Goal: Task Accomplishment & Management: Complete application form

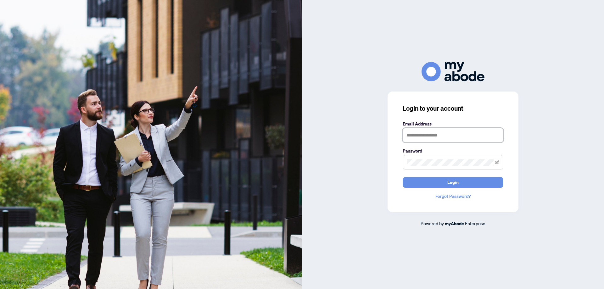
click at [434, 136] on input "text" at bounding box center [452, 135] width 101 height 14
type input "*"
type input "**********"
click at [498, 162] on icon "eye-invisible" at bounding box center [497, 162] width 4 height 4
click at [376, 188] on div "**********" at bounding box center [453, 144] width 302 height 165
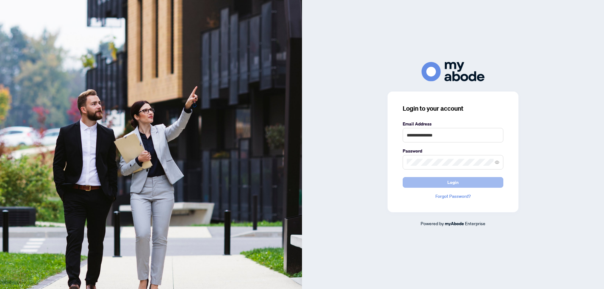
click at [452, 184] on span "Login" at bounding box center [452, 182] width 11 height 10
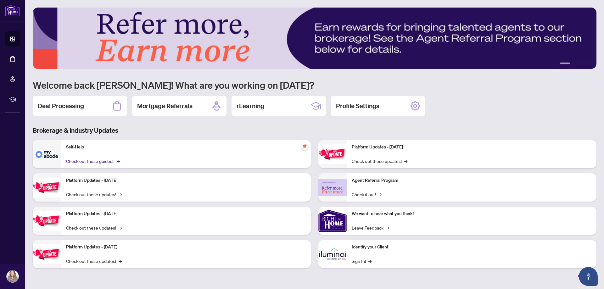
click at [118, 159] on span "→" at bounding box center [118, 161] width 3 height 7
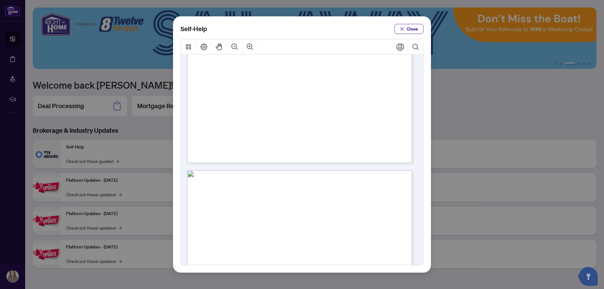
scroll to position [220, 0]
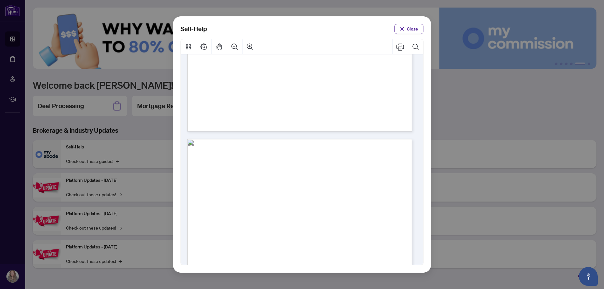
click at [315, 173] on span "PDF" at bounding box center [315, 174] width 8 height 6
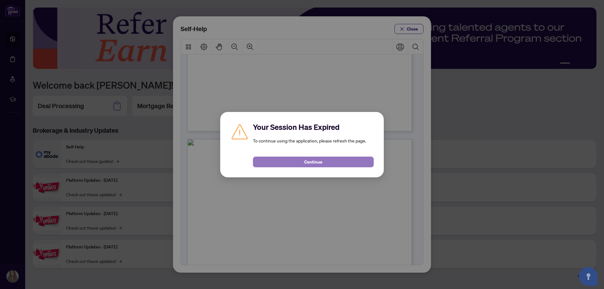
click at [294, 161] on button "Continue" at bounding box center [313, 162] width 121 height 11
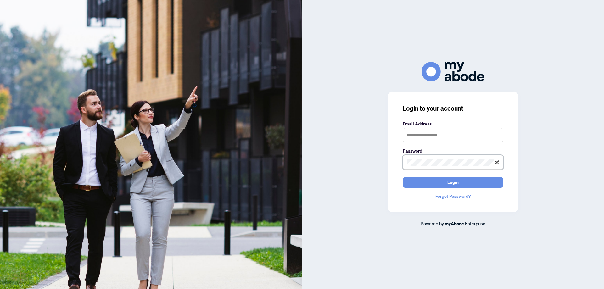
click at [497, 164] on icon "eye-invisible" at bounding box center [497, 162] width 4 height 4
click at [426, 182] on button "Login" at bounding box center [452, 182] width 101 height 11
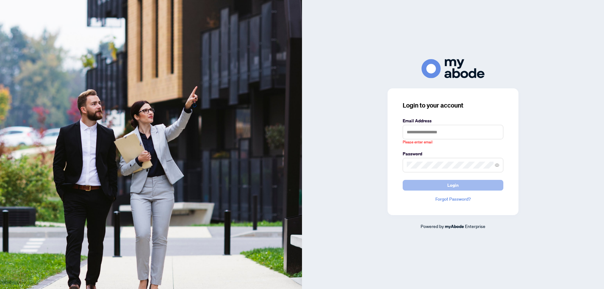
click at [428, 186] on button "Login" at bounding box center [452, 185] width 101 height 11
click at [419, 129] on input "text" at bounding box center [452, 132] width 101 height 14
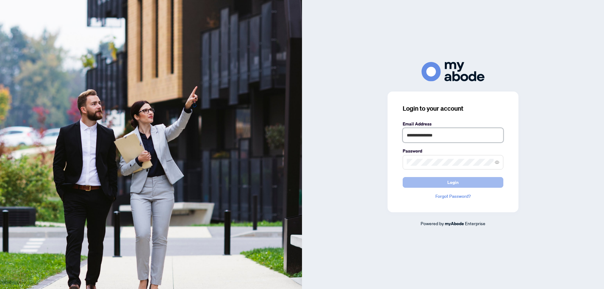
type input "**********"
click at [459, 185] on button "Login" at bounding box center [452, 182] width 101 height 11
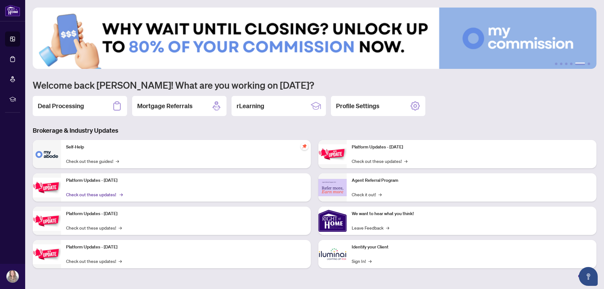
click at [121, 195] on span "→" at bounding box center [120, 194] width 3 height 7
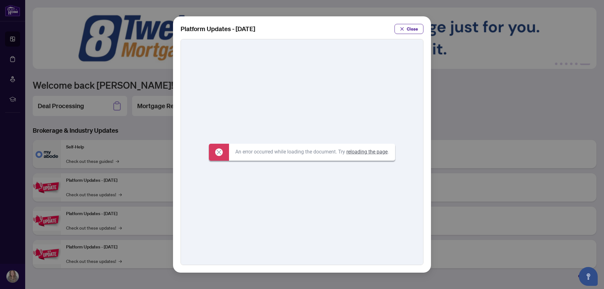
click at [374, 152] on link "reloading the page" at bounding box center [366, 152] width 41 height 6
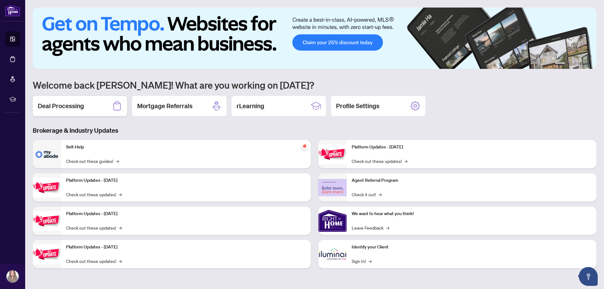
click at [68, 106] on h2 "Deal Processing" at bounding box center [61, 106] width 46 height 9
click at [68, 106] on main "1 2 3 4 5 6 Welcome back Carmen! What are you working on today? Deal Processing…" at bounding box center [314, 144] width 578 height 289
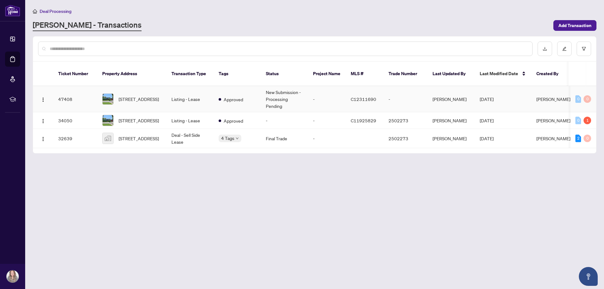
click at [107, 94] on img at bounding box center [107, 99] width 11 height 11
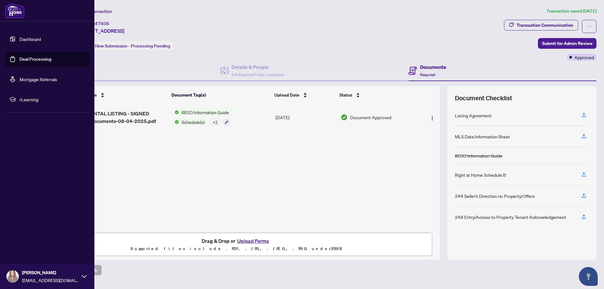
click at [29, 40] on link "Dashboard" at bounding box center [29, 39] width 21 height 6
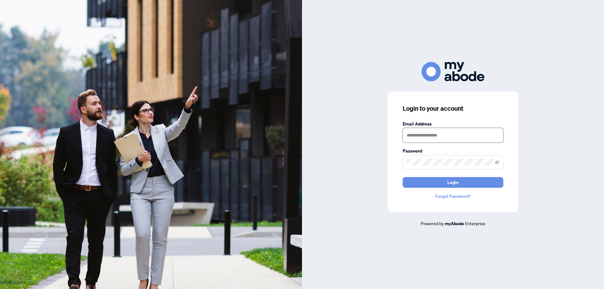
click at [412, 138] on input "text" at bounding box center [452, 135] width 101 height 14
type input "**********"
click at [497, 163] on icon "eye-invisible" at bounding box center [497, 162] width 4 height 4
click at [422, 182] on button "Login" at bounding box center [452, 182] width 101 height 11
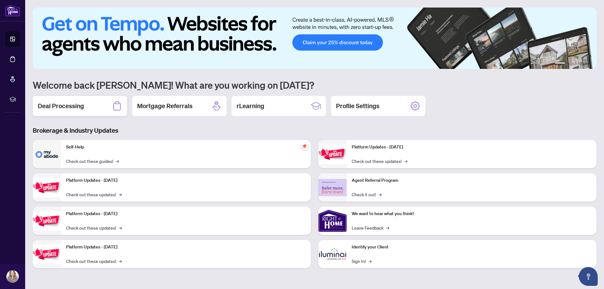
click at [68, 108] on h2 "Deal Processing" at bounding box center [61, 106] width 46 height 9
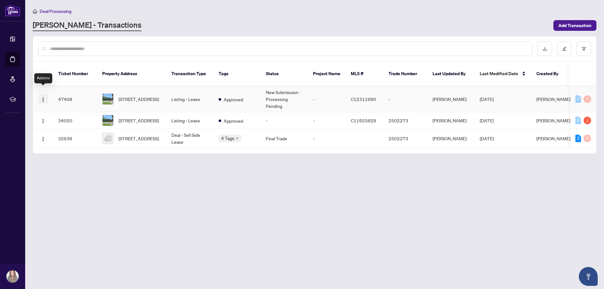
click at [44, 97] on img "button" at bounding box center [43, 99] width 5 height 5
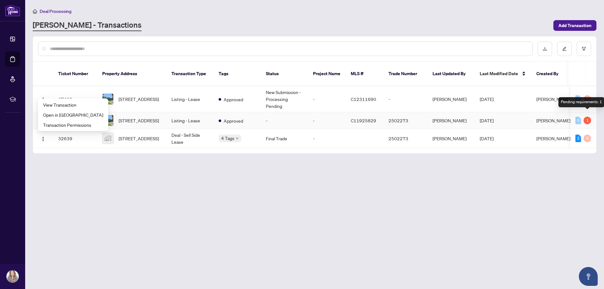
click at [588, 117] on div "1" at bounding box center [587, 121] width 8 height 8
click at [587, 117] on div "1" at bounding box center [587, 121] width 8 height 8
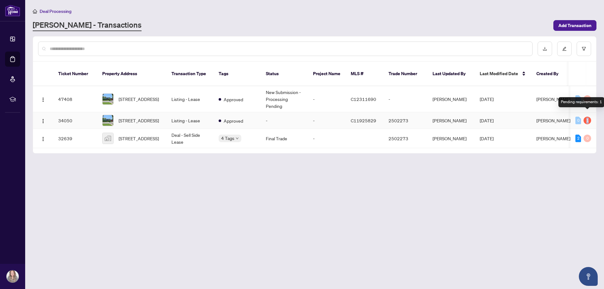
click at [588, 117] on div "1" at bounding box center [587, 121] width 8 height 8
click at [563, 50] on icon "edit" at bounding box center [564, 49] width 4 height 4
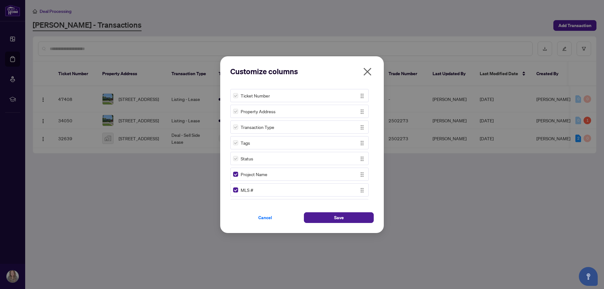
click at [366, 74] on icon "close" at bounding box center [367, 72] width 10 height 10
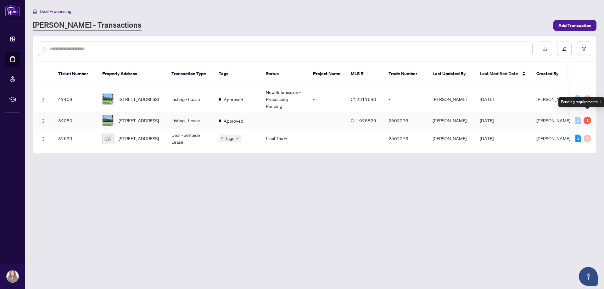
click at [587, 117] on div "1" at bounding box center [587, 121] width 8 height 8
click at [141, 117] on span "[STREET_ADDRESS]" at bounding box center [139, 120] width 40 height 7
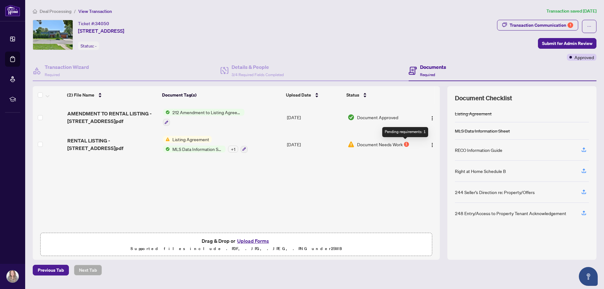
click at [405, 145] on div "1" at bounding box center [406, 144] width 5 height 5
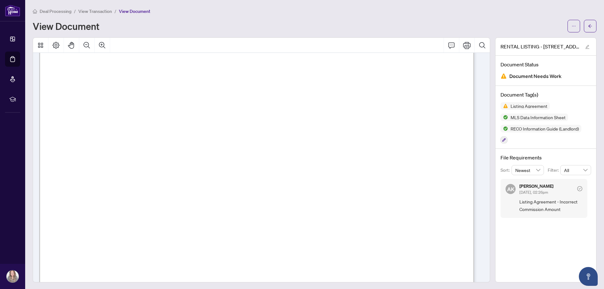
scroll to position [3466, 0]
click at [510, 106] on span "Listing Agreement" at bounding box center [529, 106] width 42 height 4
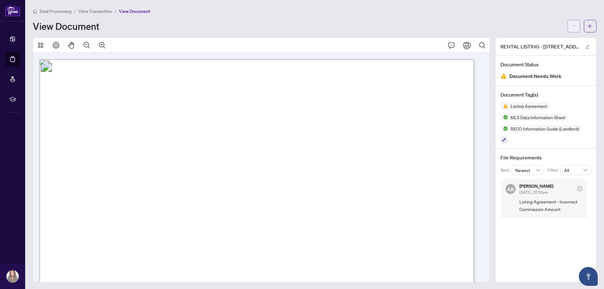
click at [571, 27] on icon "ellipsis" at bounding box center [573, 26] width 4 height 4
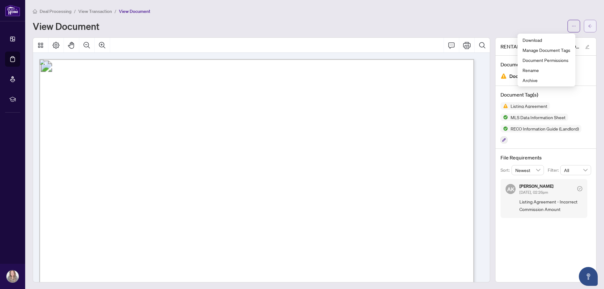
click at [588, 25] on icon "arrow-left" at bounding box center [590, 25] width 4 height 3
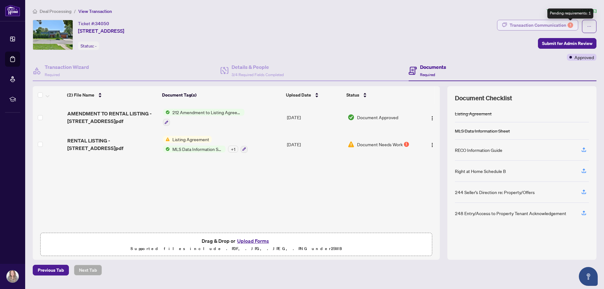
click at [570, 25] on div "1" at bounding box center [570, 25] width 6 height 6
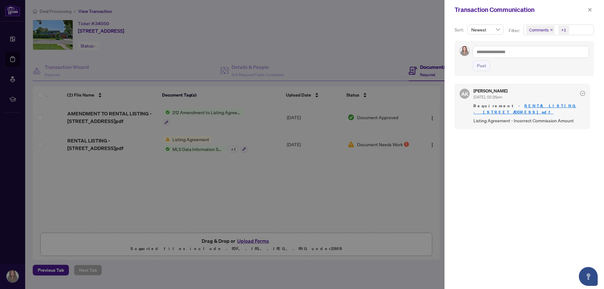
click at [539, 107] on link "RENTAL LISTING - [STREET_ADDRESS]pdf" at bounding box center [524, 109] width 103 height 12
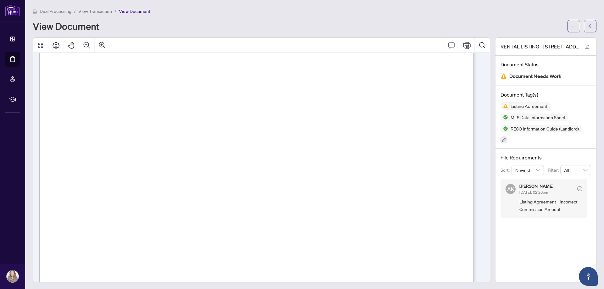
scroll to position [3112, 0]
click at [588, 28] on icon "arrow-left" at bounding box center [590, 26] width 4 height 4
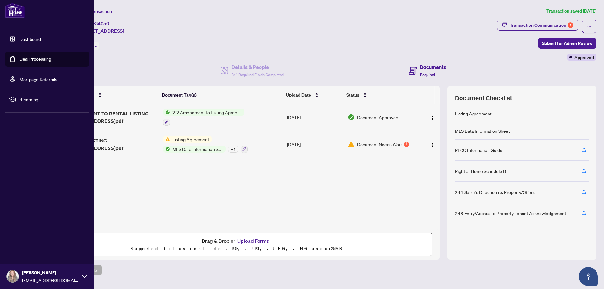
click at [28, 58] on link "Deal Processing" at bounding box center [35, 59] width 32 height 6
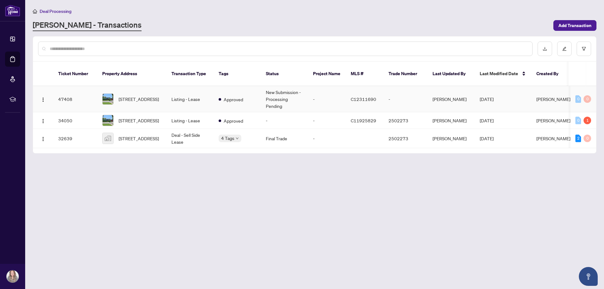
click at [108, 94] on img at bounding box center [107, 99] width 11 height 11
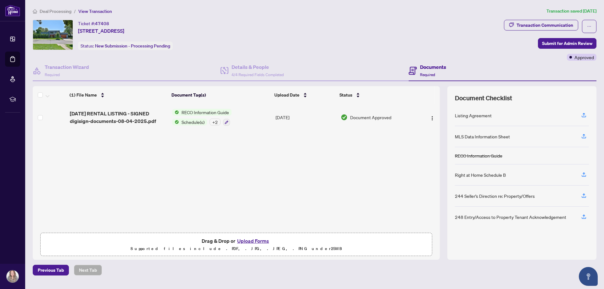
click at [246, 240] on button "Upload Forms" at bounding box center [253, 241] width 36 height 8
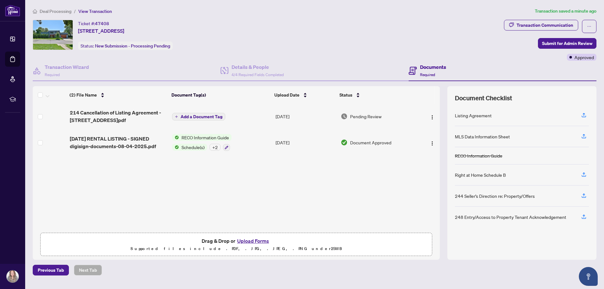
click at [197, 116] on span "Add a Document Tag" at bounding box center [201, 116] width 42 height 4
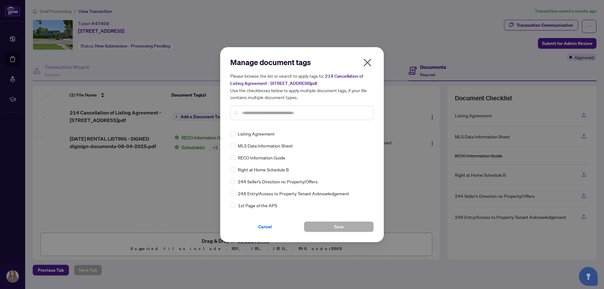
click at [369, 61] on icon "close" at bounding box center [367, 62] width 8 height 8
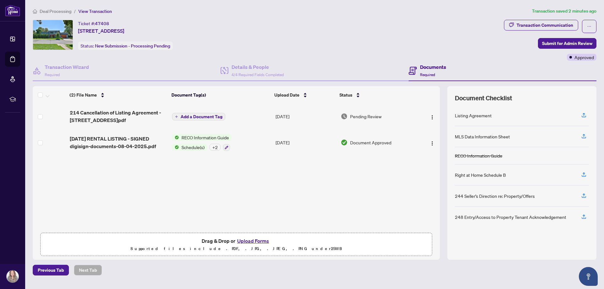
click at [191, 117] on span "Add a Document Tag" at bounding box center [201, 116] width 42 height 4
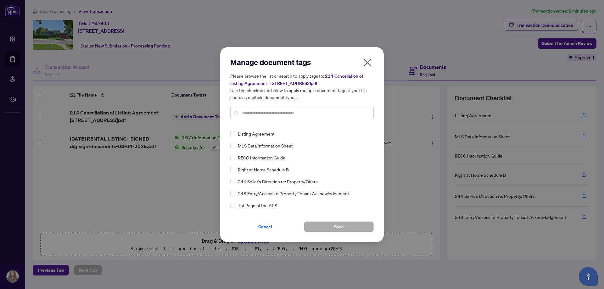
click at [285, 113] on input "text" at bounding box center [305, 112] width 126 height 7
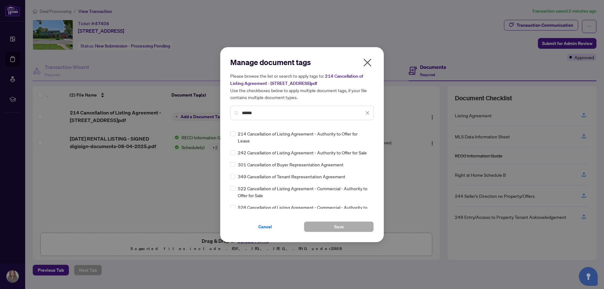
type input "******"
click at [318, 226] on button "Save" at bounding box center [339, 226] width 70 height 11
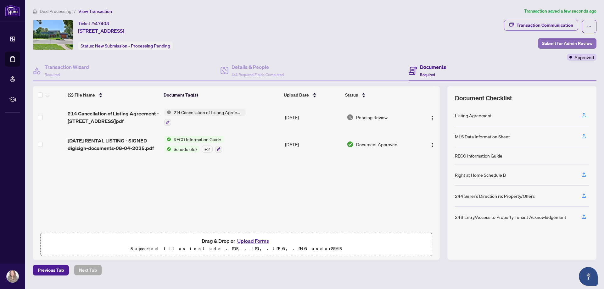
click at [564, 43] on span "Submit for Admin Review" at bounding box center [567, 43] width 50 height 10
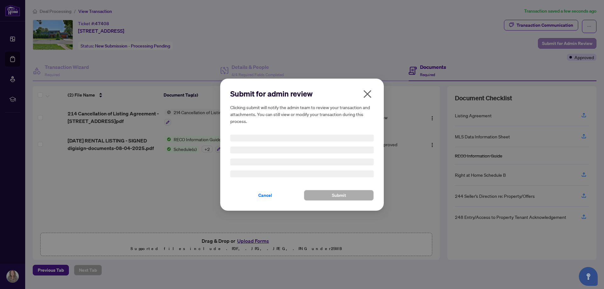
click at [564, 43] on div "Submit for admin review Clicking submit will notify the admin team to review yo…" at bounding box center [302, 144] width 604 height 289
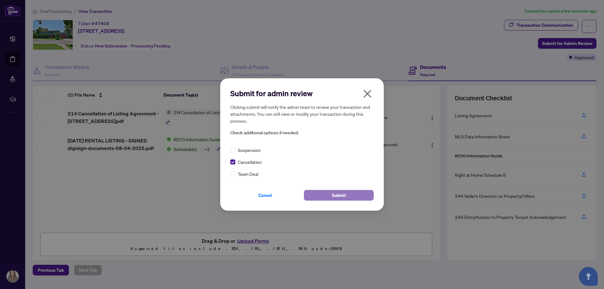
click at [327, 197] on button "Submit" at bounding box center [339, 195] width 70 height 11
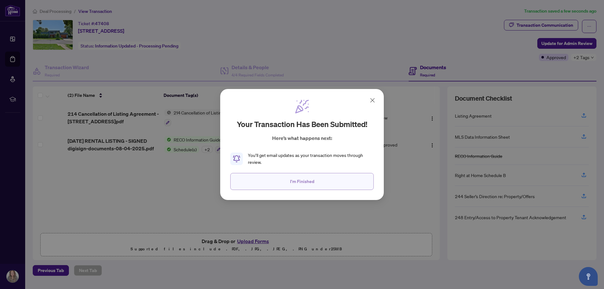
click at [308, 181] on span "I'm Finished" at bounding box center [302, 181] width 24 height 10
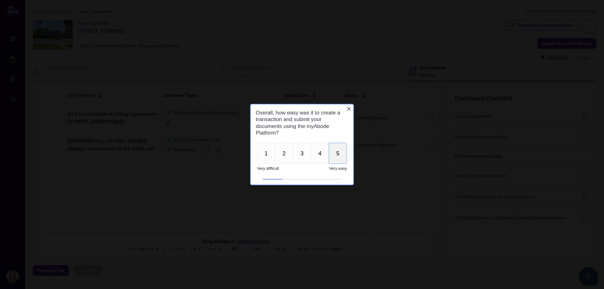
click at [336, 157] on button "5" at bounding box center [338, 153] width 18 height 21
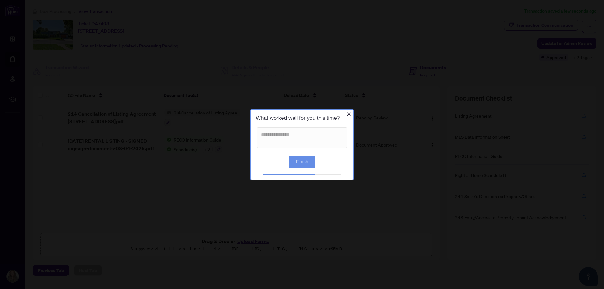
click at [303, 162] on button "Finish" at bounding box center [302, 161] width 26 height 12
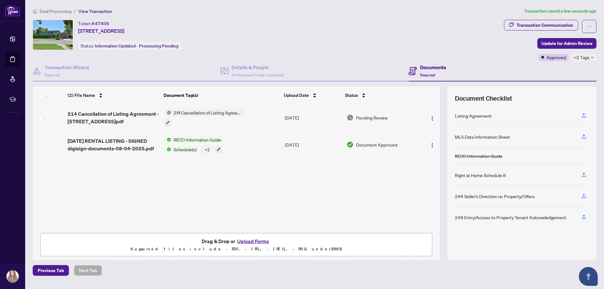
click at [592, 58] on icon "down" at bounding box center [591, 57] width 3 height 3
